Goal: Navigation & Orientation: Find specific page/section

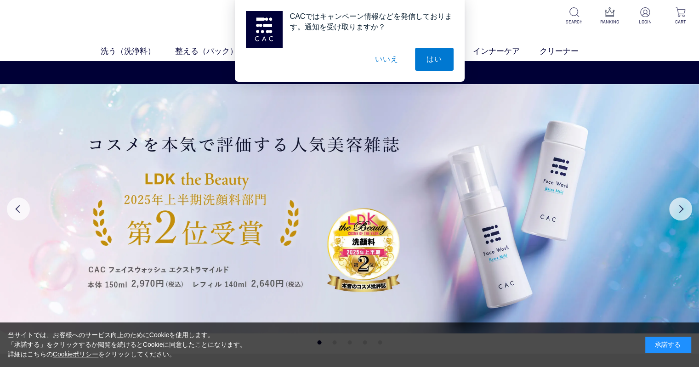
click at [395, 60] on button "いいえ" at bounding box center [387, 59] width 46 height 23
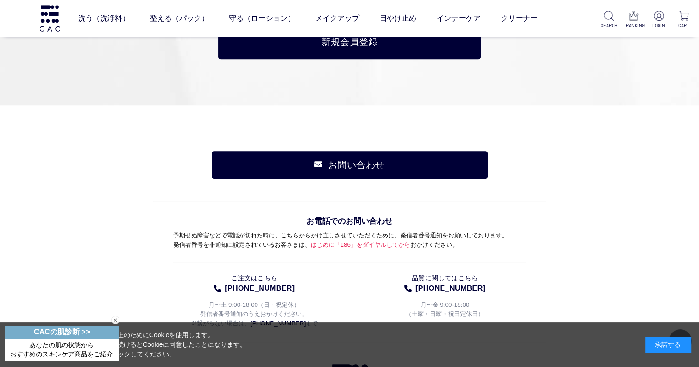
scroll to position [4531, 0]
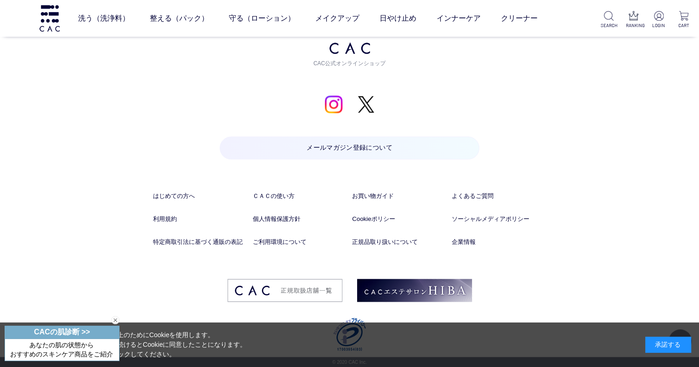
click at [112, 317] on div "閉じる" at bounding box center [115, 320] width 8 height 8
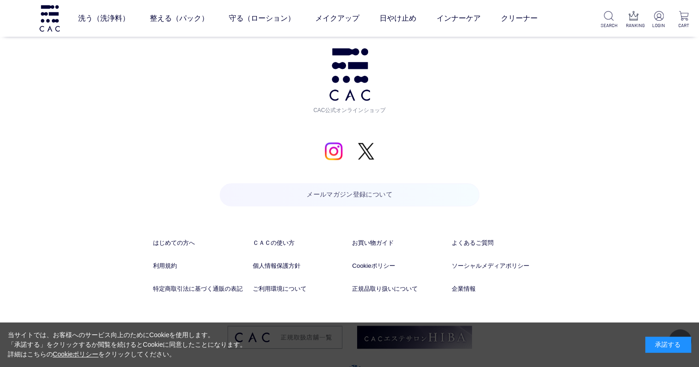
scroll to position [4439, 0]
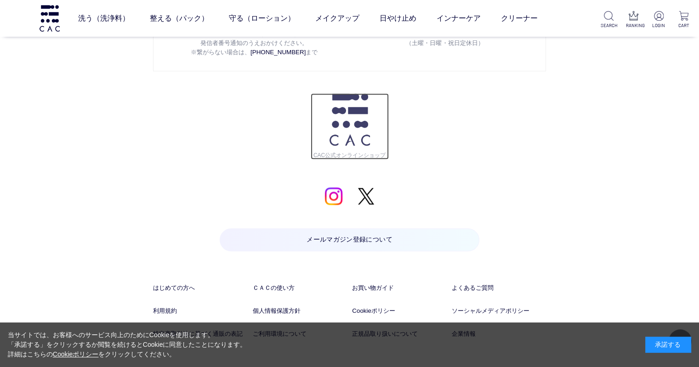
click at [333, 110] on img at bounding box center [350, 119] width 40 height 52
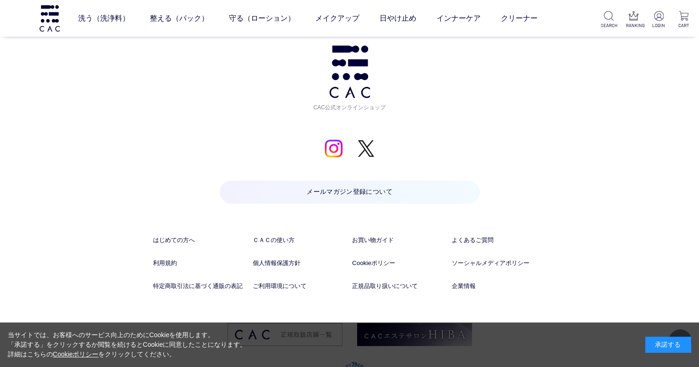
scroll to position [4531, 0]
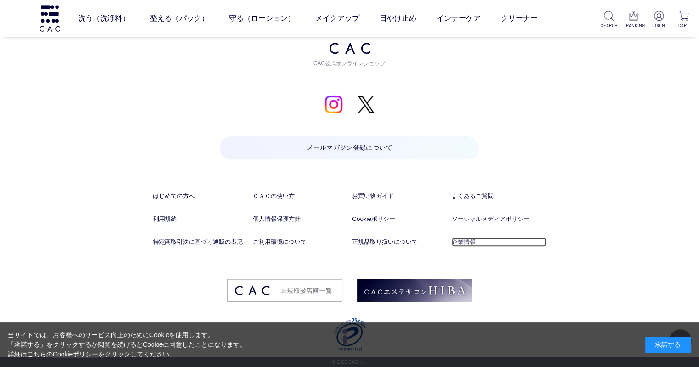
click at [458, 243] on link "企業情報" at bounding box center [499, 242] width 94 height 9
